Goal: Task Accomplishment & Management: Use online tool/utility

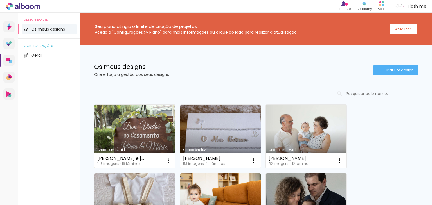
click at [155, 137] on link "Criado em [DATE]" at bounding box center [134, 137] width 81 height 64
